Goal: Communication & Community: Answer question/provide support

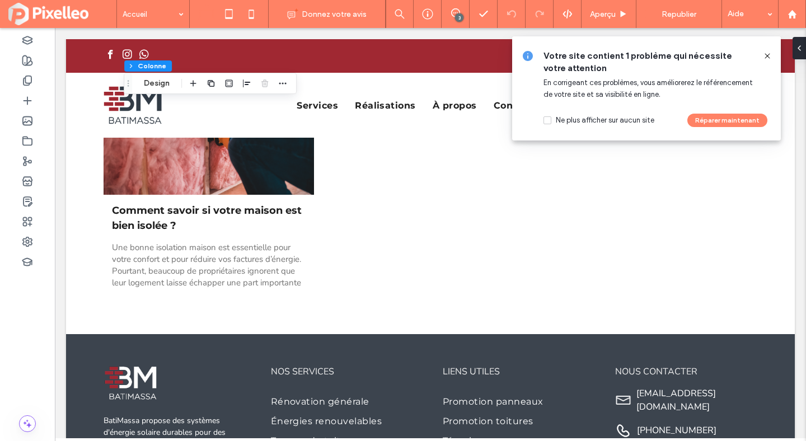
scroll to position [4128, 0]
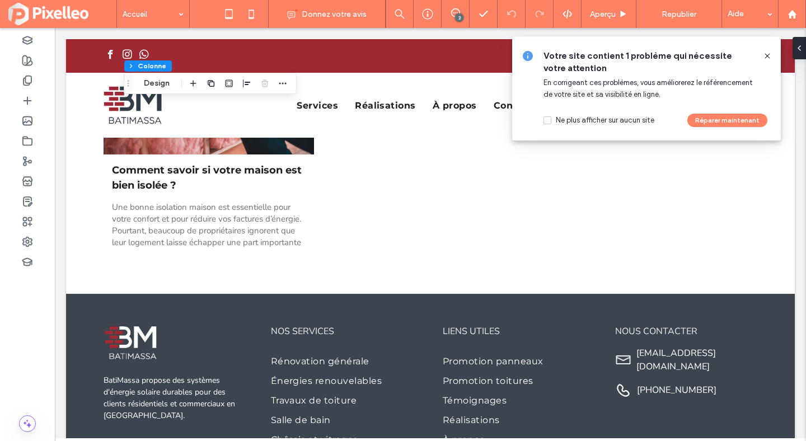
click at [767, 53] on icon at bounding box center [767, 55] width 9 height 9
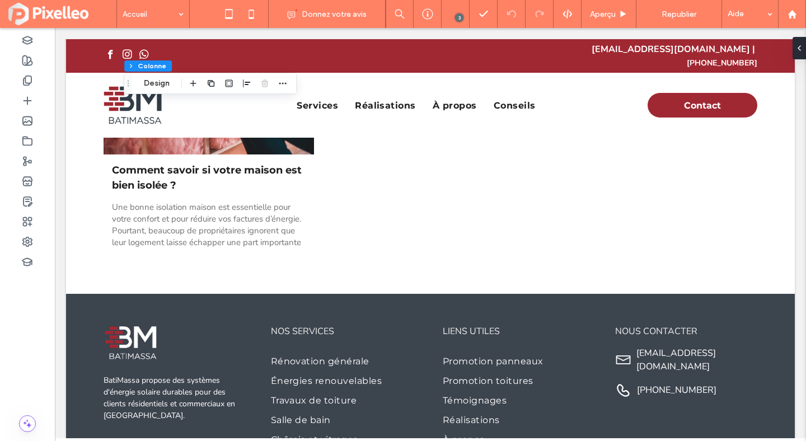
click at [453, 8] on use at bounding box center [455, 12] width 9 height 9
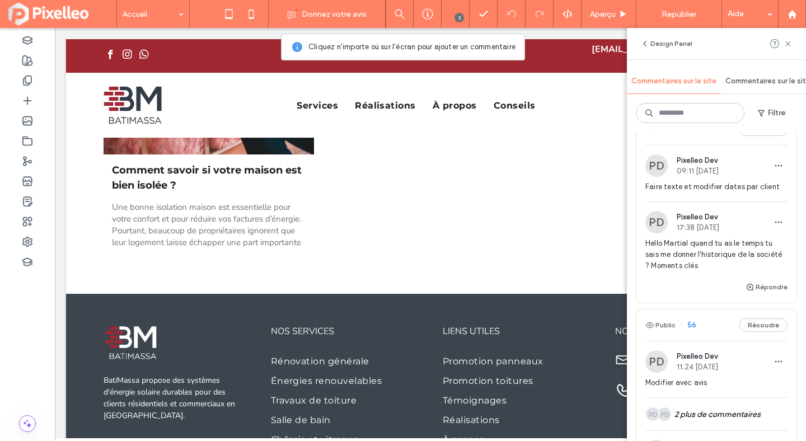
scroll to position [29, 0]
click at [761, 285] on button "Répondre" at bounding box center [766, 286] width 42 height 13
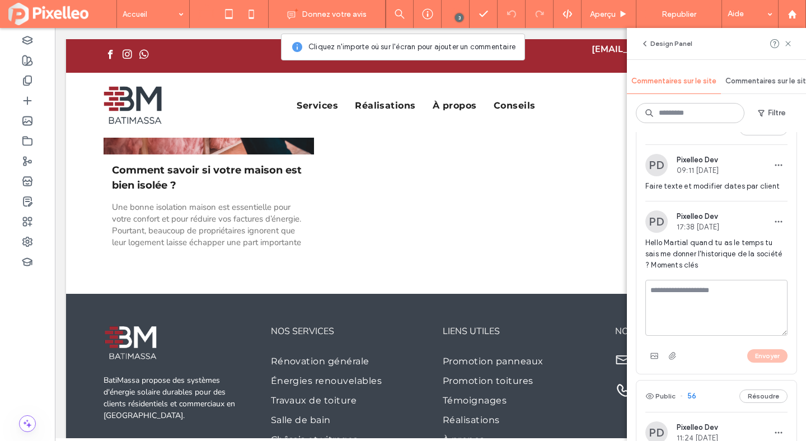
click at [724, 304] on textarea at bounding box center [716, 308] width 142 height 56
type textarea "**********"
click at [779, 356] on button "Envoyer" at bounding box center [767, 355] width 40 height 13
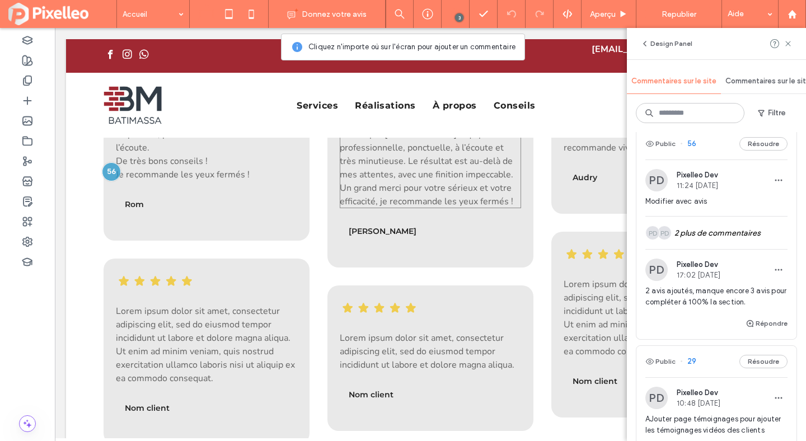
scroll to position [1381, 0]
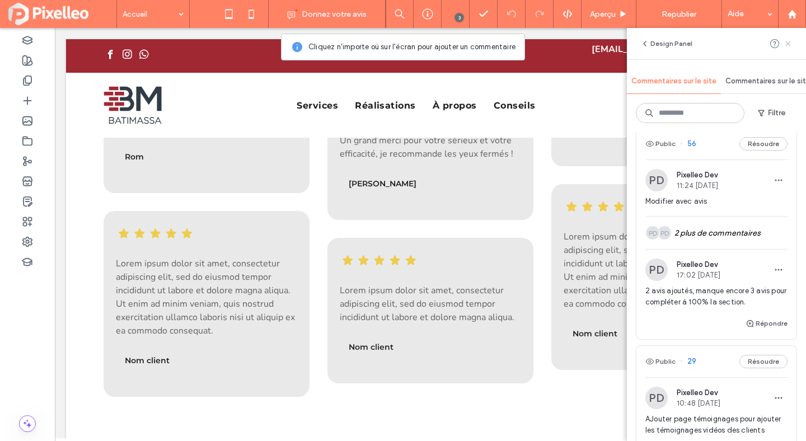
click at [787, 43] on use at bounding box center [787, 43] width 5 height 5
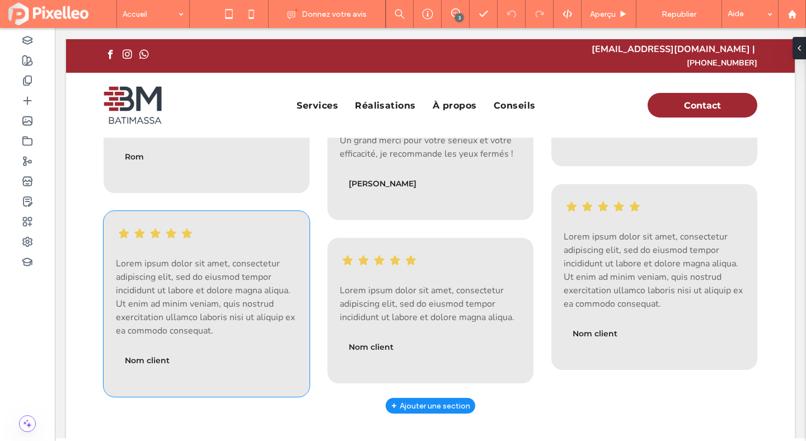
click at [201, 277] on span "Lorem ipsum dolor sit amet, consectetur adipiscing elit, sed do eiusmod tempor …" at bounding box center [205, 296] width 179 height 79
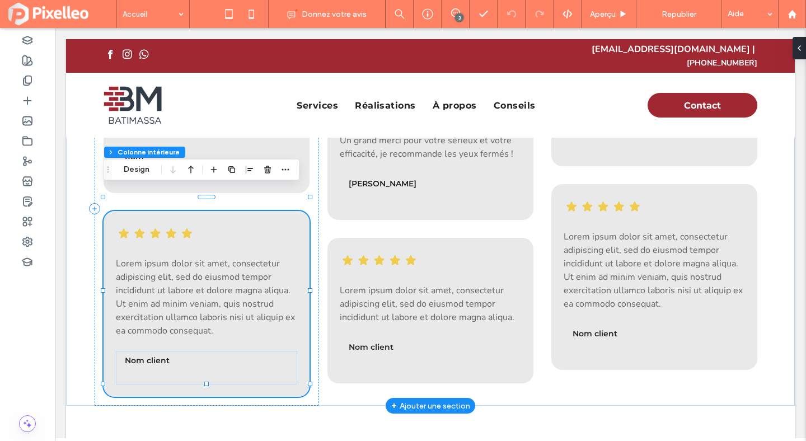
click at [201, 277] on span "Lorem ipsum dolor sit amet, consectetur adipiscing elit, sed do eiusmod tempor …" at bounding box center [205, 296] width 179 height 79
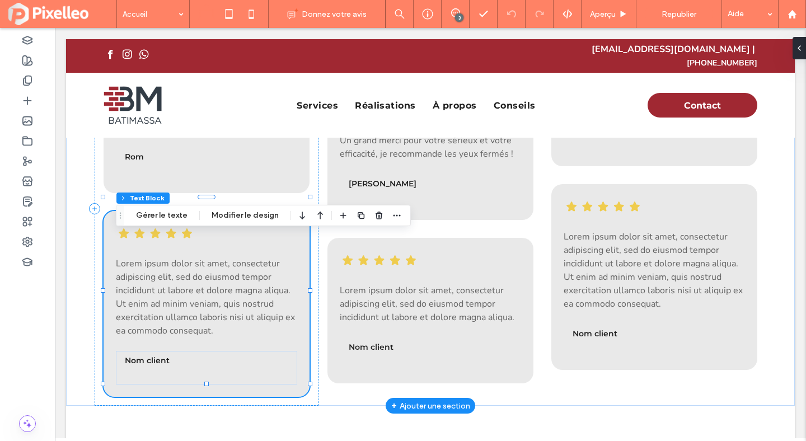
click at [201, 277] on div "Lorem ipsum dolor sit amet, consectetur adipiscing elit, sed do eiusmod tempor …" at bounding box center [206, 297] width 181 height 81
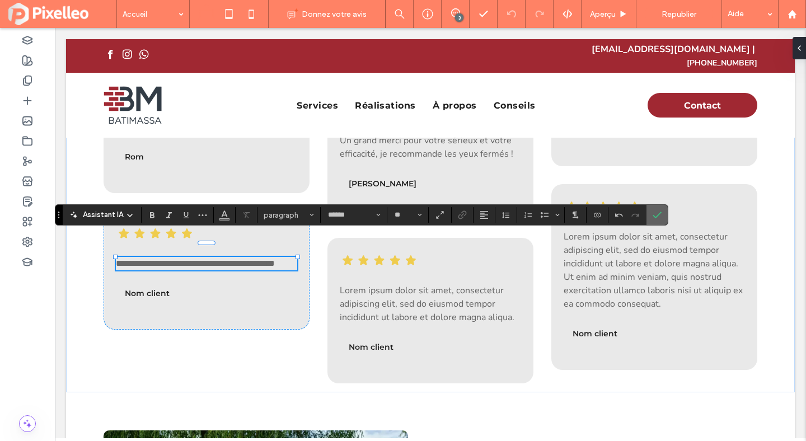
click at [660, 214] on icon "Confirmer" at bounding box center [657, 214] width 9 height 9
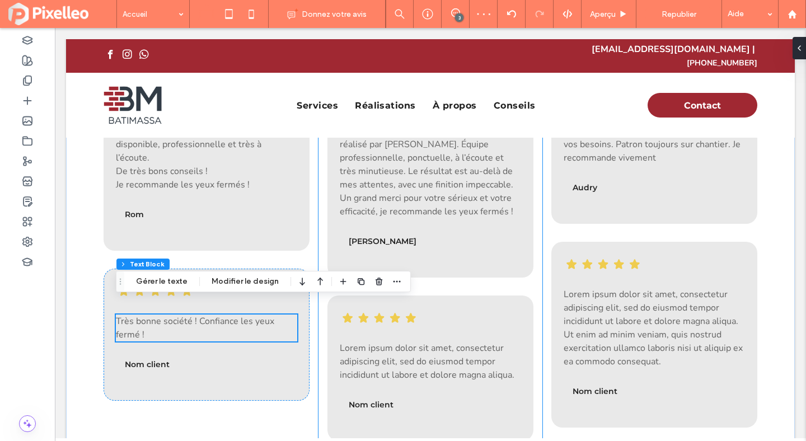
scroll to position [1349, 0]
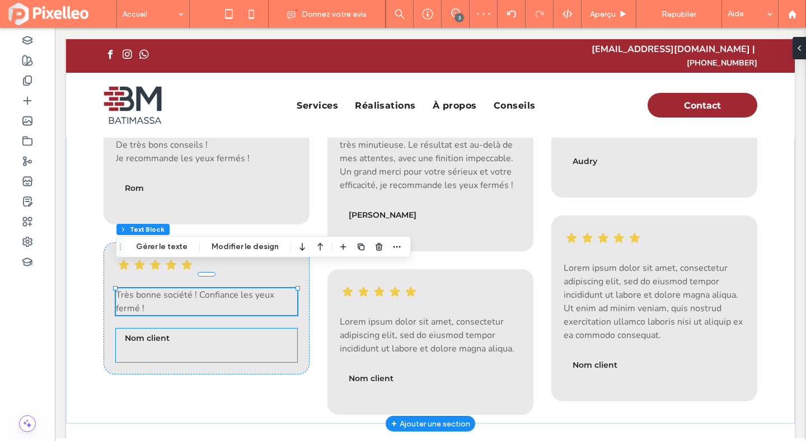
click at [160, 333] on span "Nom client" at bounding box center [147, 338] width 45 height 10
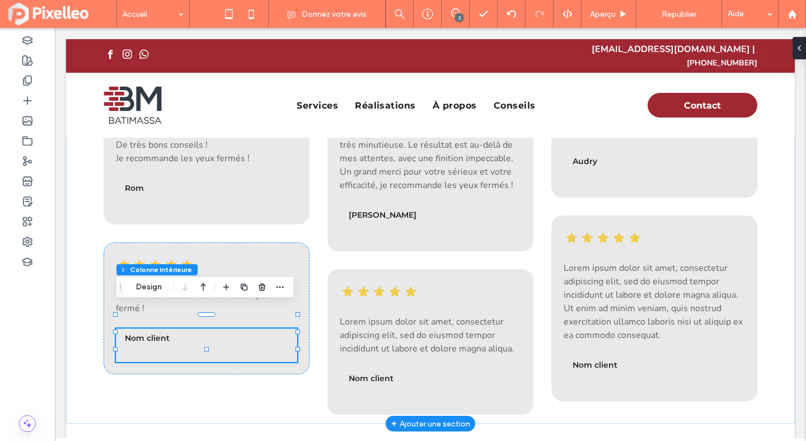
click at [160, 333] on span "Nom client" at bounding box center [147, 338] width 45 height 10
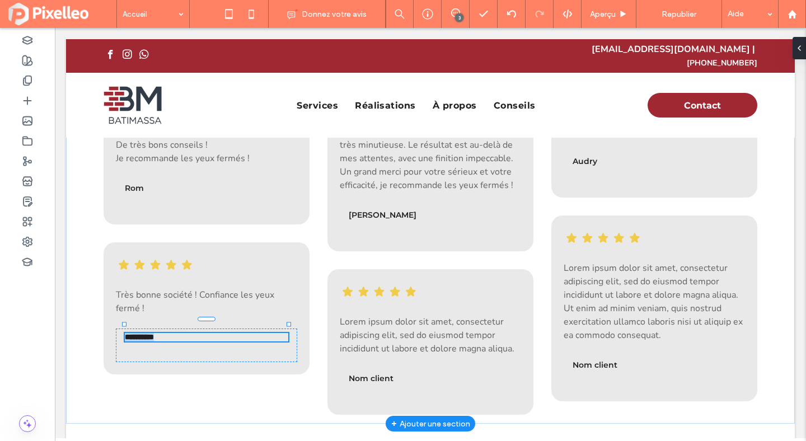
click at [160, 333] on div "**********" at bounding box center [206, 337] width 163 height 8
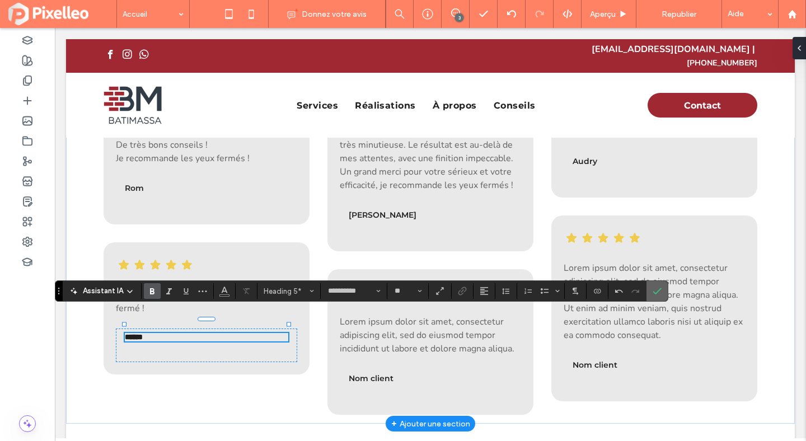
click at [659, 289] on use "Confirmer" at bounding box center [657, 291] width 9 height 7
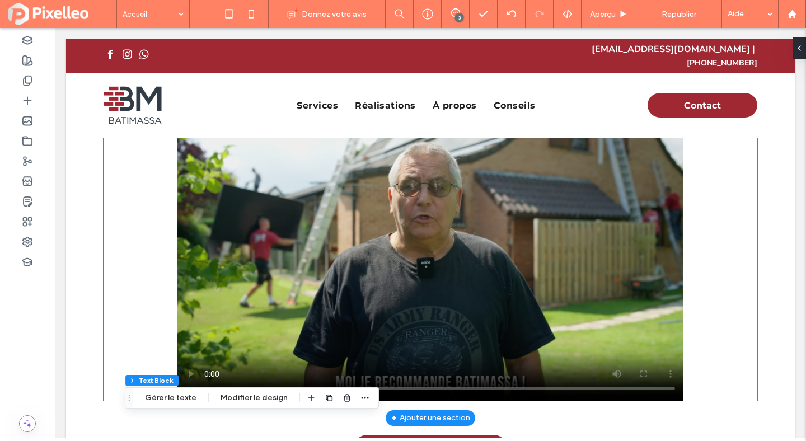
scroll to position [859, 0]
